Goal: Task Accomplishment & Management: Use online tool/utility

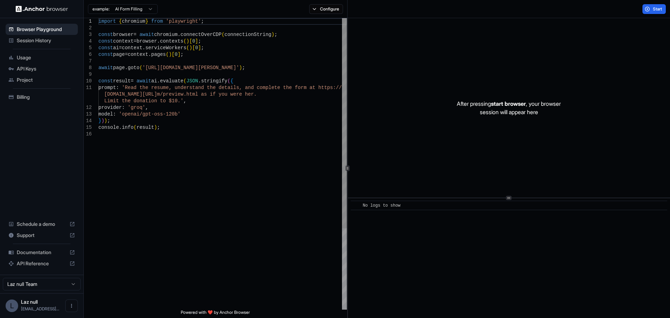
type textarea "**********"
click at [242, 120] on div "import { chromium } from 'playwright' ; const browser = await chromium . connec…" at bounding box center [222, 220] width 248 height 404
click at [21, 35] on div "Session History" at bounding box center [42, 40] width 72 height 11
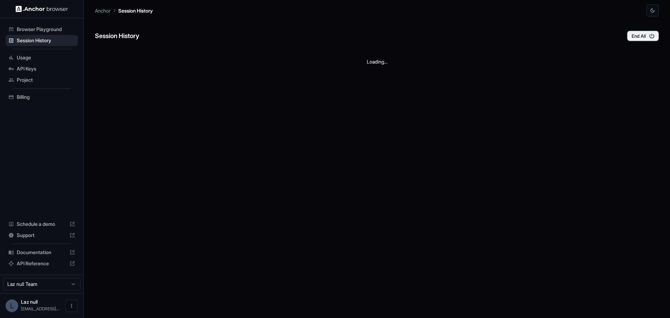
click at [28, 29] on span "Browser Playground" at bounding box center [46, 29] width 58 height 7
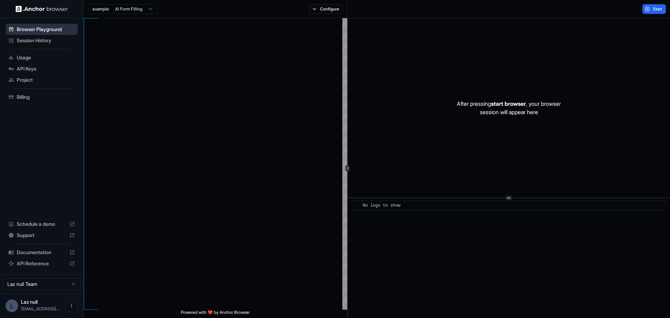
type textarea "**********"
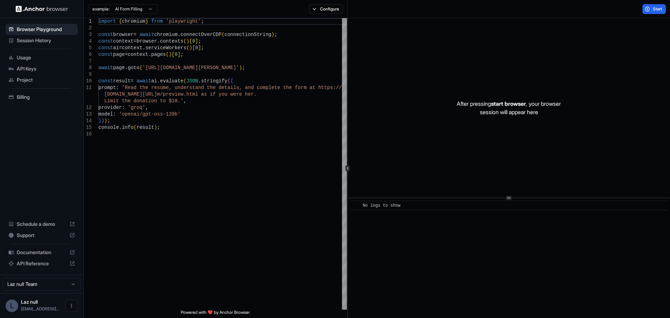
click at [49, 45] on div "Session History" at bounding box center [42, 40] width 72 height 11
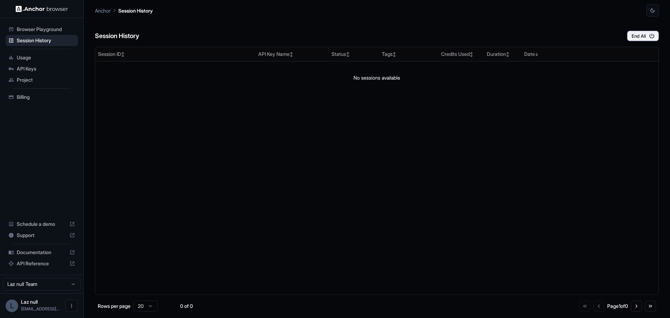
click at [54, 28] on span "Browser Playground" at bounding box center [46, 29] width 58 height 7
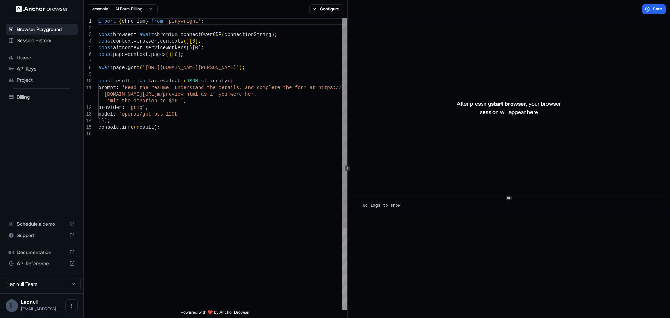
type textarea "**********"
click at [204, 132] on div "import { chromium } from 'playwright' ; const browser = await chromium . connec…" at bounding box center [222, 220] width 248 height 404
click at [204, 130] on div "import { chromium } from 'playwright' ; const browser = await chromium . connec…" at bounding box center [222, 220] width 248 height 404
click at [655, 8] on span "Start" at bounding box center [658, 9] width 10 height 6
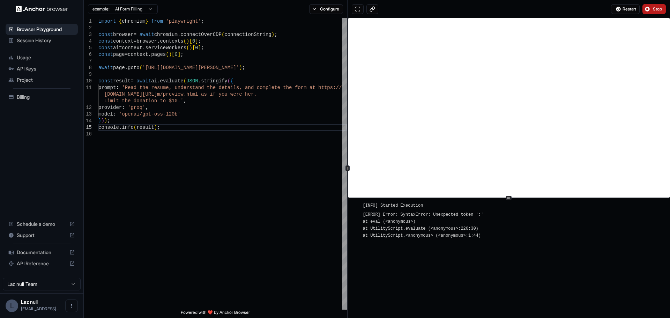
click at [24, 61] on div "Usage" at bounding box center [42, 57] width 72 height 11
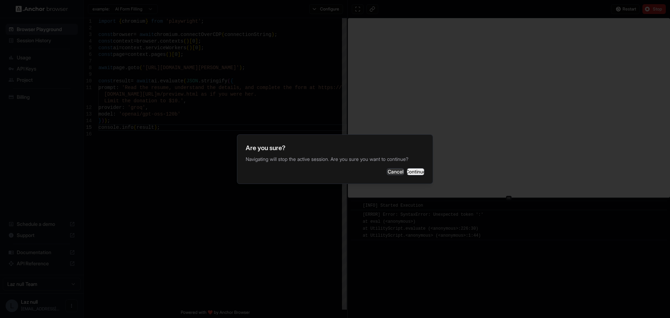
click at [407, 171] on button "Continue" at bounding box center [415, 171] width 17 height 7
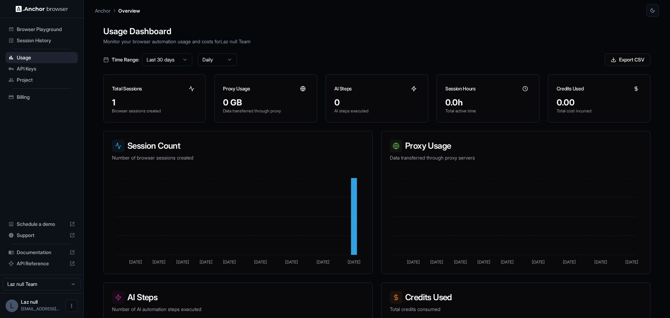
click at [58, 71] on span "API Keys" at bounding box center [46, 68] width 58 height 7
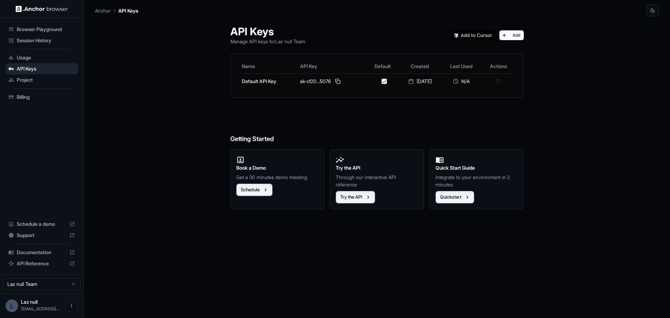
click at [50, 78] on span "Project" at bounding box center [46, 79] width 58 height 7
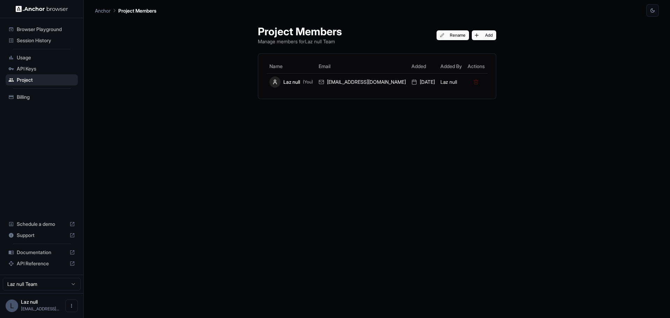
click at [47, 70] on span "API Keys" at bounding box center [46, 68] width 58 height 7
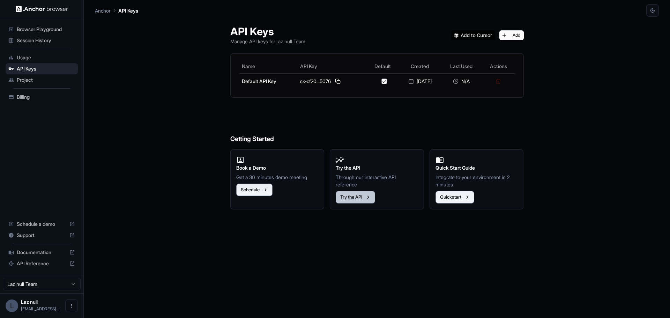
click at [357, 197] on button "Try the API" at bounding box center [355, 197] width 39 height 13
click at [50, 237] on span "Support" at bounding box center [42, 235] width 50 height 7
click at [71, 32] on span "Browser Playground" at bounding box center [46, 29] width 58 height 7
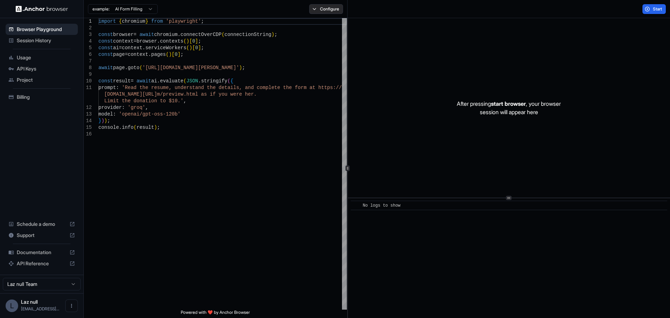
click at [340, 13] on button "Configure" at bounding box center [326, 9] width 34 height 10
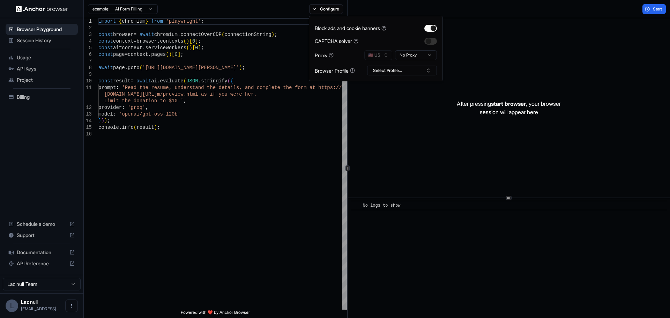
click at [404, 75] on div "Block ads and cookie banners CAPTCHA solver Proxy 🇺🇸 US No Proxy Browser Profil…" at bounding box center [376, 49] width 134 height 66
click at [403, 72] on button "Select Profile..." at bounding box center [402, 71] width 70 height 10
click at [400, 70] on button "Select Profile..." at bounding box center [402, 71] width 70 height 10
click at [30, 40] on span "Session History" at bounding box center [46, 40] width 58 height 7
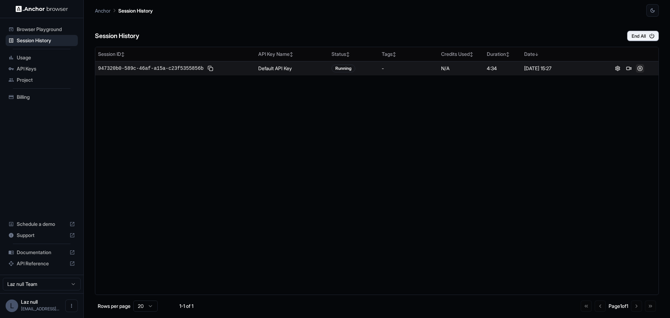
click at [640, 70] on button at bounding box center [640, 68] width 8 height 8
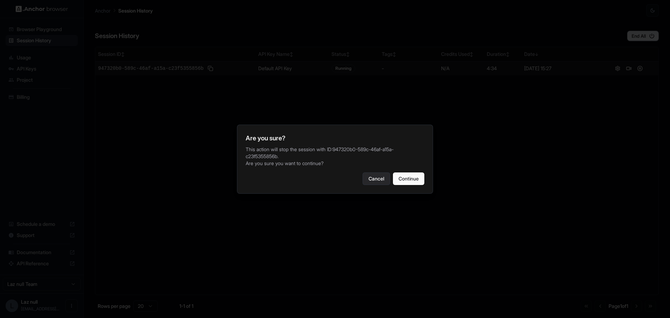
click at [363, 181] on button "Cancel" at bounding box center [376, 178] width 28 height 13
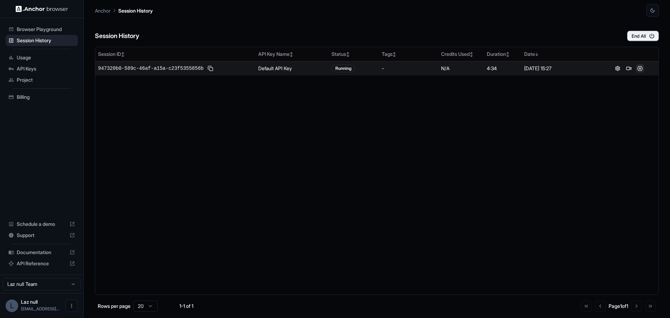
click at [638, 69] on button at bounding box center [640, 68] width 8 height 8
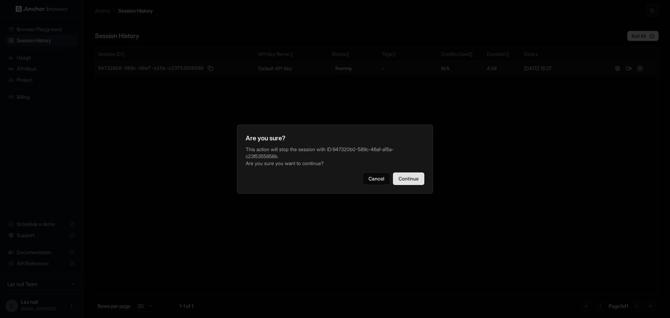
click at [415, 180] on button "Continue" at bounding box center [408, 178] width 31 height 13
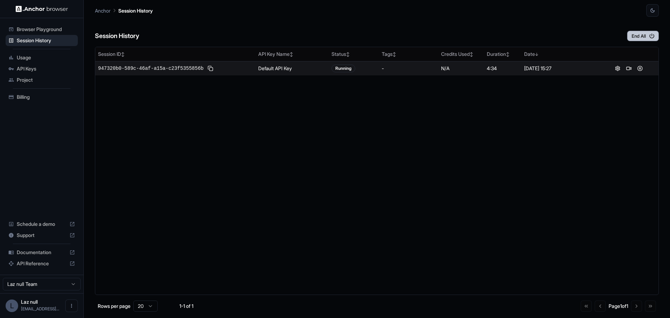
click at [639, 32] on button "End All" at bounding box center [643, 36] width 32 height 10
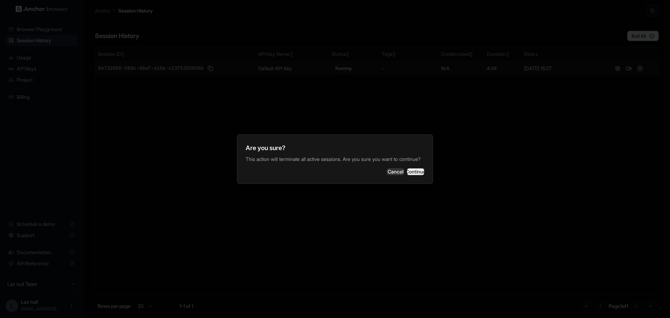
click at [410, 175] on button "Continue" at bounding box center [415, 171] width 17 height 7
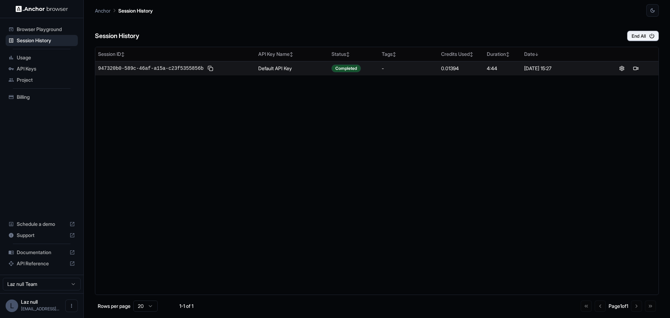
click at [50, 30] on span "Browser Playground" at bounding box center [46, 29] width 58 height 7
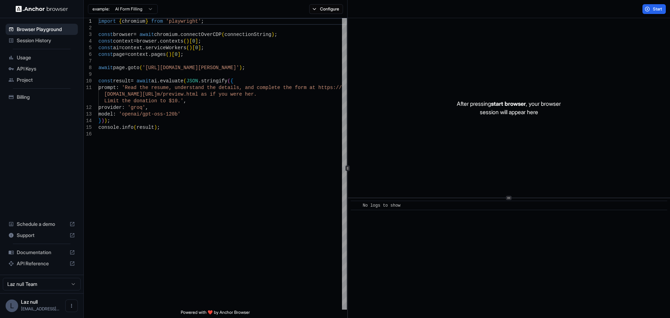
click at [49, 62] on div "Usage" at bounding box center [42, 57] width 72 height 11
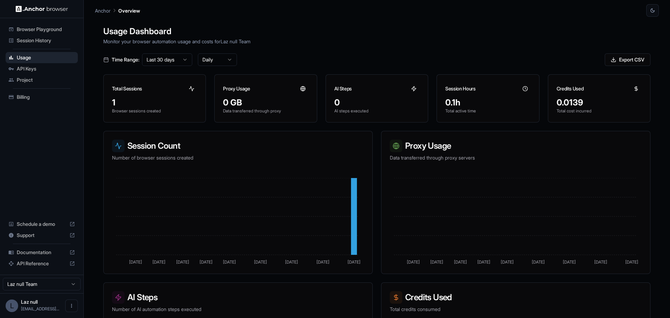
click at [50, 68] on span "API Keys" at bounding box center [46, 68] width 58 height 7
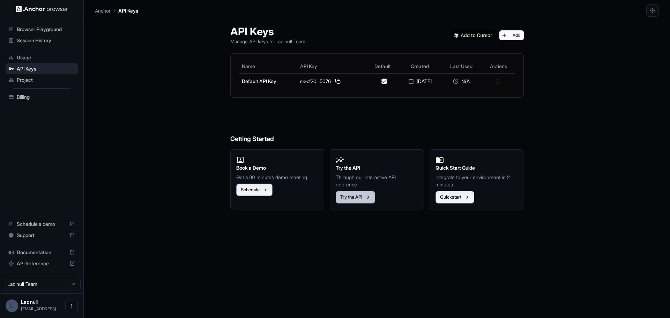
click at [355, 197] on button "Try the API" at bounding box center [355, 197] width 39 height 13
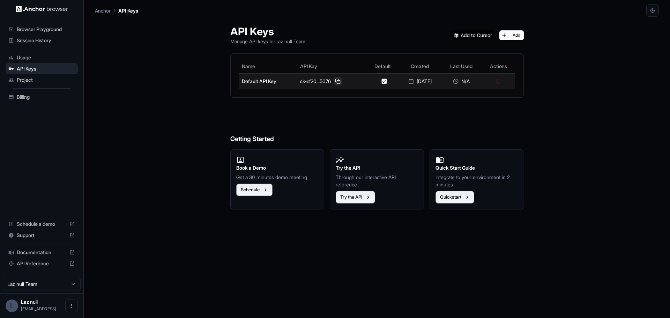
click at [335, 80] on button at bounding box center [337, 81] width 8 height 8
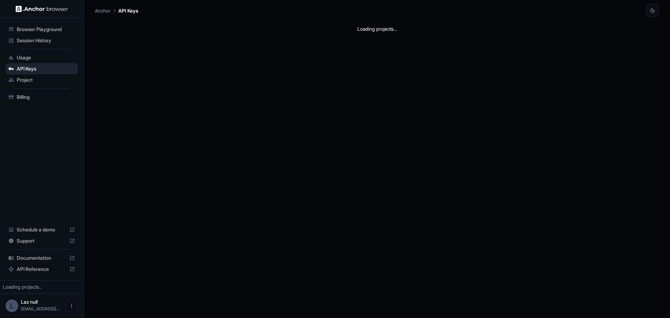
click at [56, 32] on span "Browser Playground" at bounding box center [46, 29] width 58 height 7
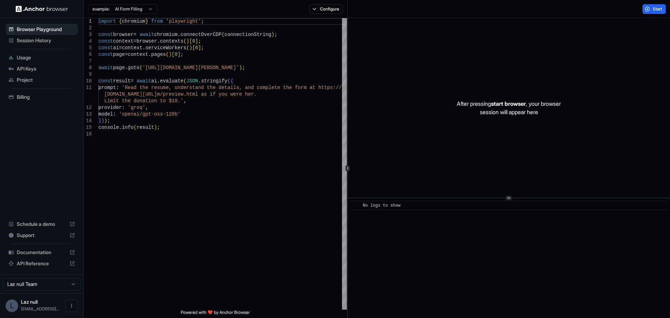
click at [57, 40] on span "Session History" at bounding box center [46, 40] width 58 height 7
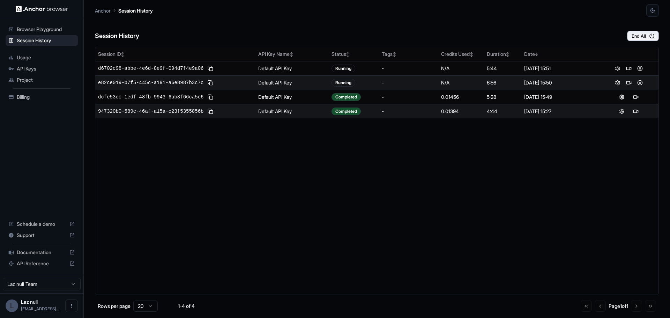
click at [46, 60] on span "Usage" at bounding box center [46, 57] width 58 height 7
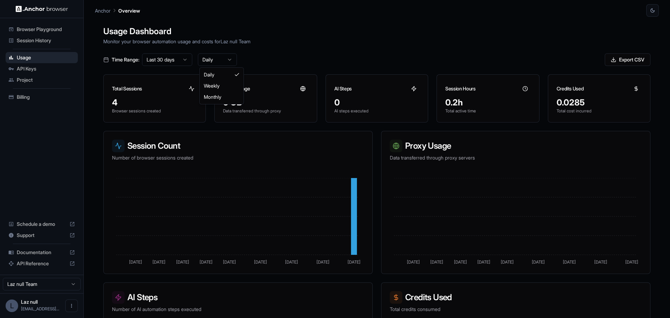
click at [203, 61] on html "Browser Playground Session History Usage API Keys Project Billing Schedule a de…" at bounding box center [335, 159] width 670 height 318
click at [212, 58] on html "Browser Playground Session History Usage API Keys Project Billing Schedule a de…" at bounding box center [335, 159] width 670 height 318
click at [73, 237] on icon at bounding box center [72, 235] width 4 height 4
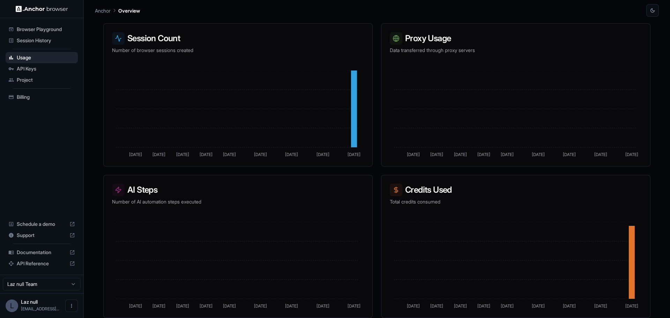
click at [52, 35] on div "Session History" at bounding box center [42, 40] width 72 height 11
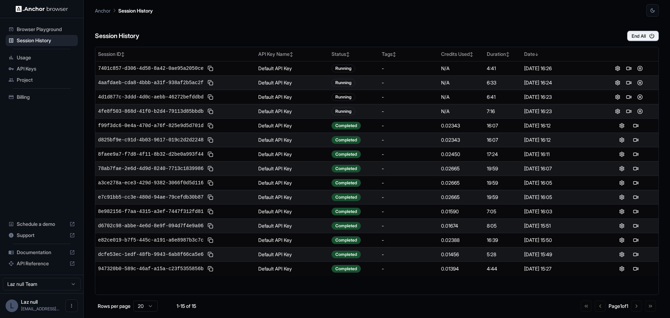
click at [37, 104] on ul "Browser Playground Session History Usage API Keys Project Billing" at bounding box center [42, 63] width 78 height 84
click at [37, 97] on span "Billing" at bounding box center [46, 96] width 58 height 7
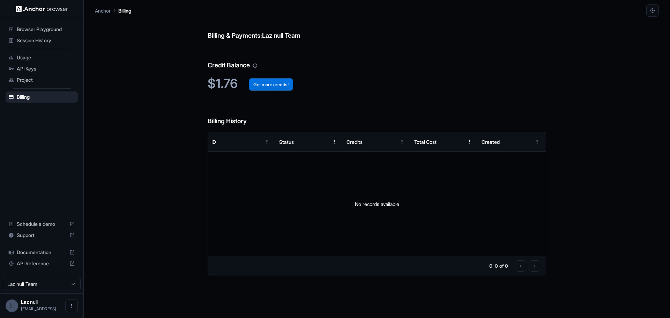
click at [285, 85] on button "Get more credits!" at bounding box center [271, 84] width 44 height 13
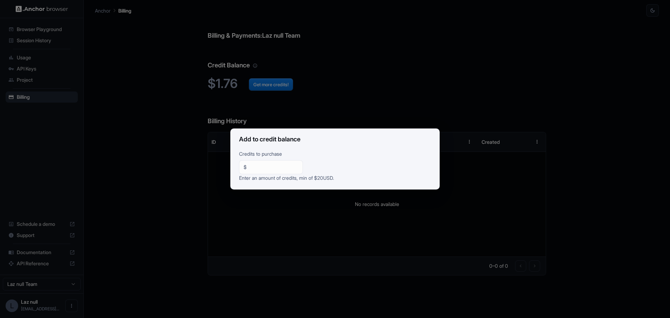
click at [309, 114] on div "Add to credit balance Credits to purchase $ ** ​ Enter an amount of credits, mi…" at bounding box center [335, 159] width 670 height 318
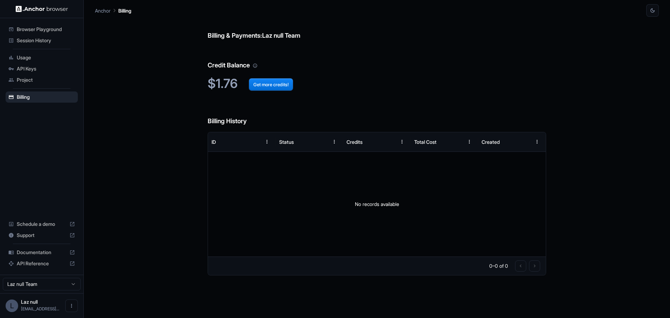
click at [256, 66] on icon "Your credit balance will be consumed as you use the API. Visit the usage page t…" at bounding box center [255, 65] width 5 height 5
click at [50, 56] on span "Usage" at bounding box center [46, 57] width 58 height 7
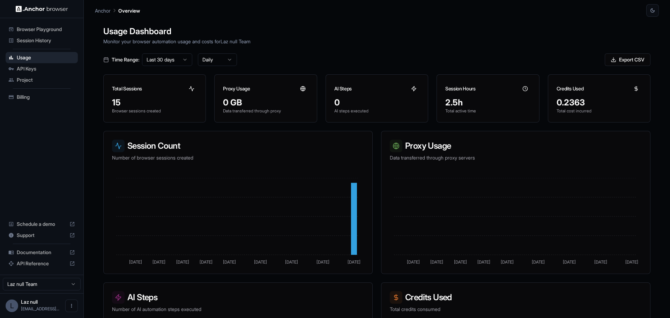
click at [39, 67] on span "API Keys" at bounding box center [46, 68] width 58 height 7
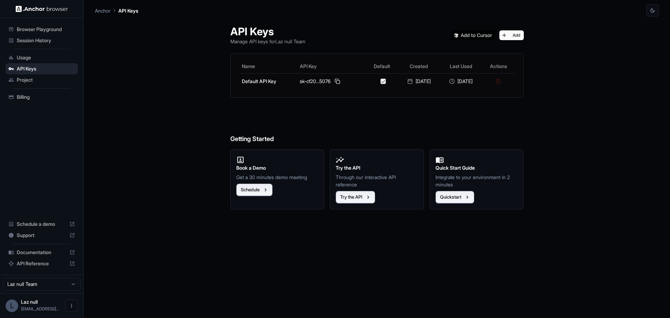
click at [52, 31] on span "Browser Playground" at bounding box center [46, 29] width 58 height 7
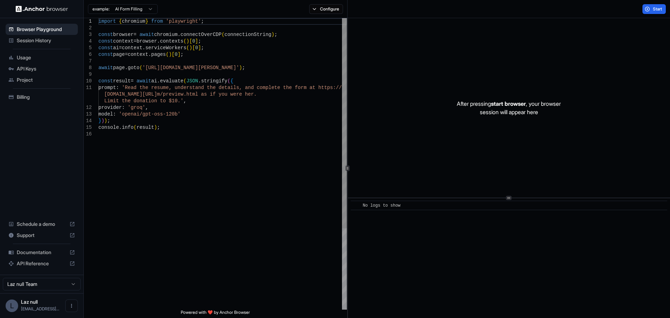
click at [52, 39] on span "Session History" at bounding box center [46, 40] width 58 height 7
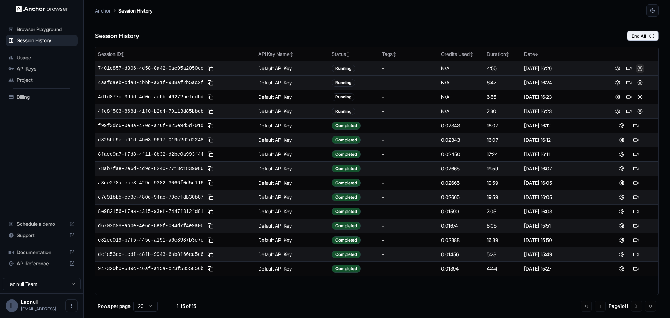
click at [640, 68] on button at bounding box center [640, 68] width 8 height 8
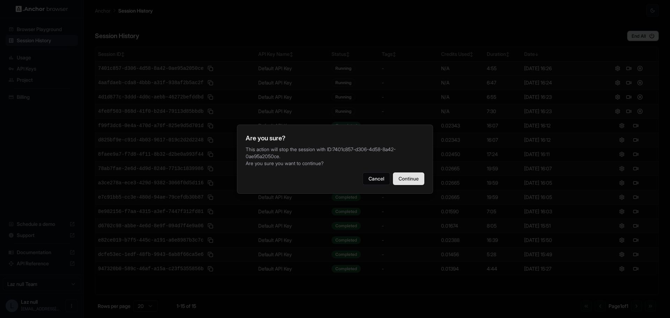
click at [398, 179] on button "Continue" at bounding box center [408, 178] width 31 height 13
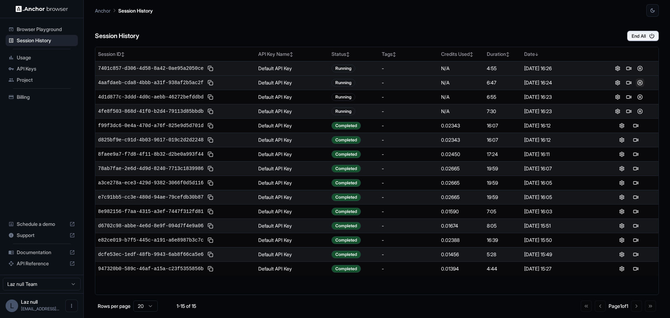
click at [639, 84] on button at bounding box center [640, 82] width 8 height 8
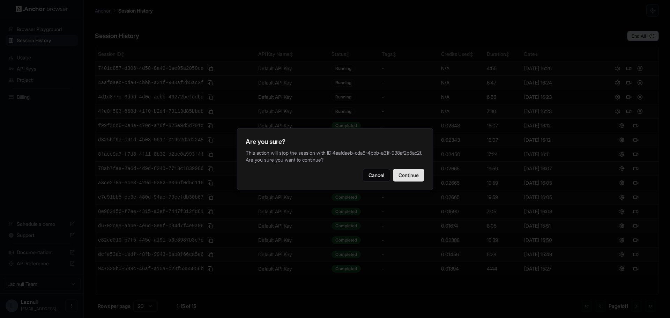
click at [417, 177] on button "Continue" at bounding box center [408, 175] width 31 height 13
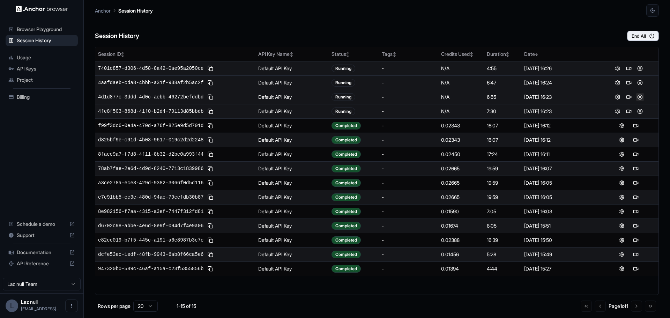
click at [638, 98] on button at bounding box center [640, 97] width 8 height 8
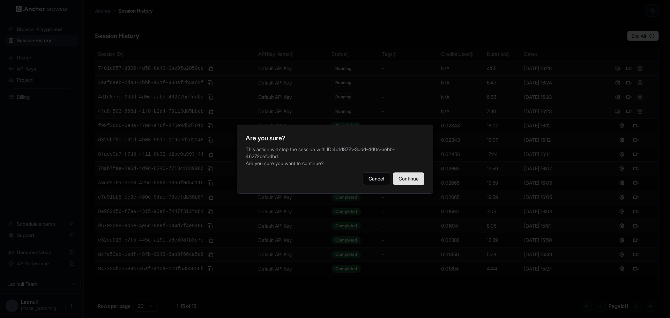
drag, startPoint x: 412, startPoint y: 178, endPoint x: 421, endPoint y: 172, distance: 11.1
click at [412, 178] on button "Continue" at bounding box center [408, 178] width 31 height 13
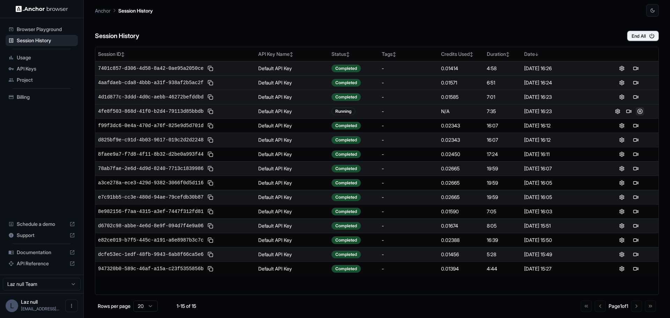
click at [639, 112] on button at bounding box center [640, 111] width 8 height 8
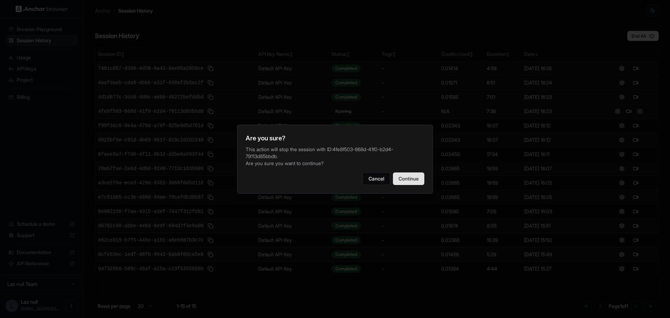
click at [413, 173] on button "Continue" at bounding box center [408, 178] width 31 height 13
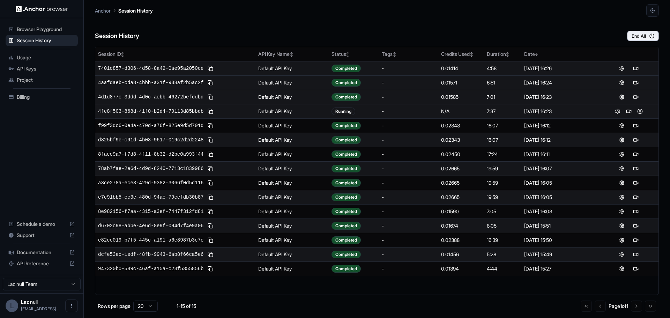
click at [349, 26] on div "Session History End All" at bounding box center [377, 29] width 564 height 24
click at [46, 32] on span "Browser Playground" at bounding box center [46, 29] width 58 height 7
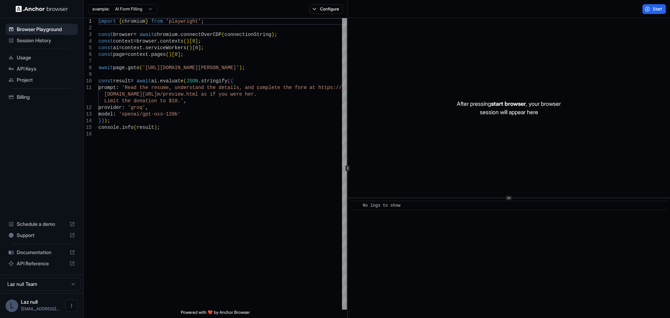
click at [42, 42] on span "Session History" at bounding box center [46, 40] width 58 height 7
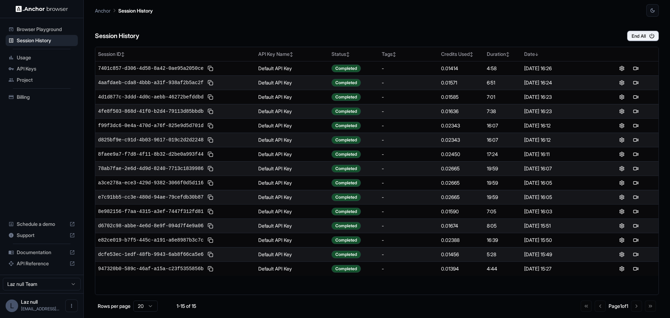
click at [44, 59] on span "Usage" at bounding box center [46, 57] width 58 height 7
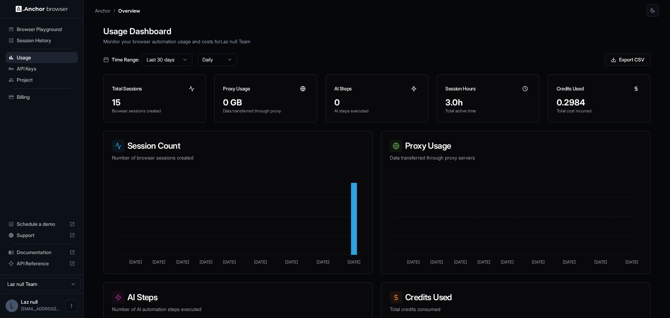
click at [48, 30] on span "Browser Playground" at bounding box center [46, 29] width 58 height 7
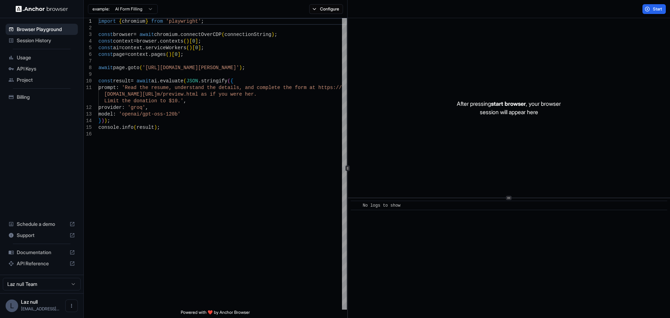
click at [47, 37] on span "Session History" at bounding box center [46, 40] width 58 height 7
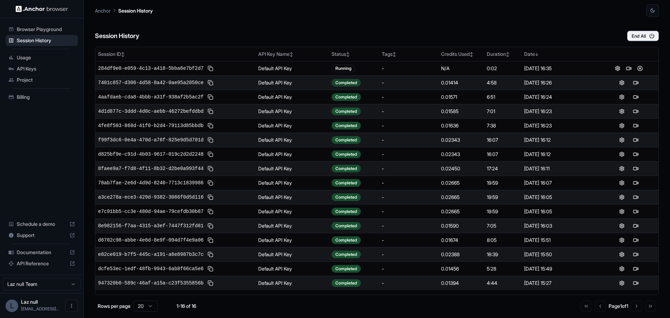
click at [352, 83] on div "Completed" at bounding box center [345, 83] width 29 height 8
